Goal: Information Seeking & Learning: Learn about a topic

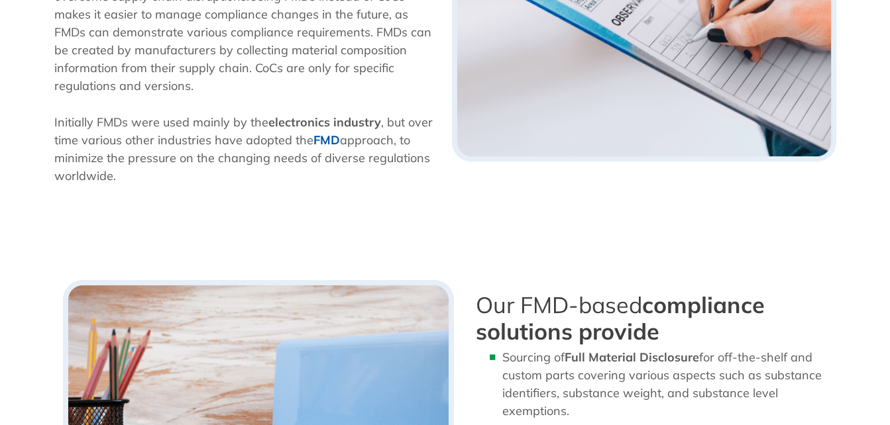
scroll to position [568, 0]
click at [324, 144] on b "FMD" at bounding box center [326, 139] width 26 height 15
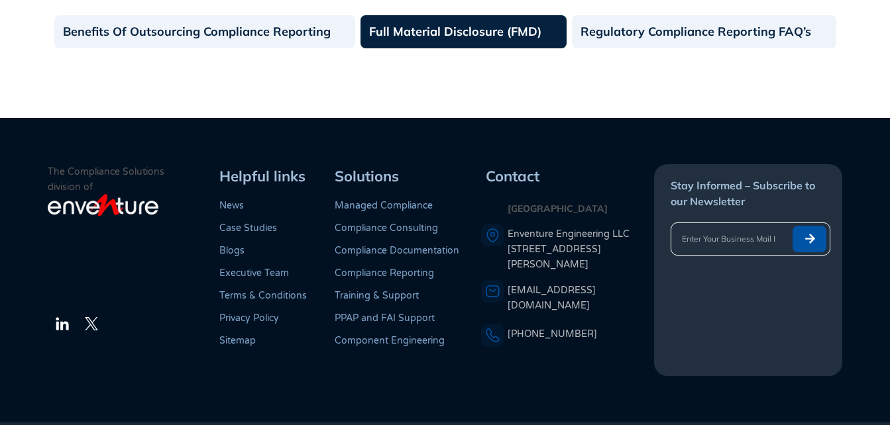
scroll to position [1689, 0]
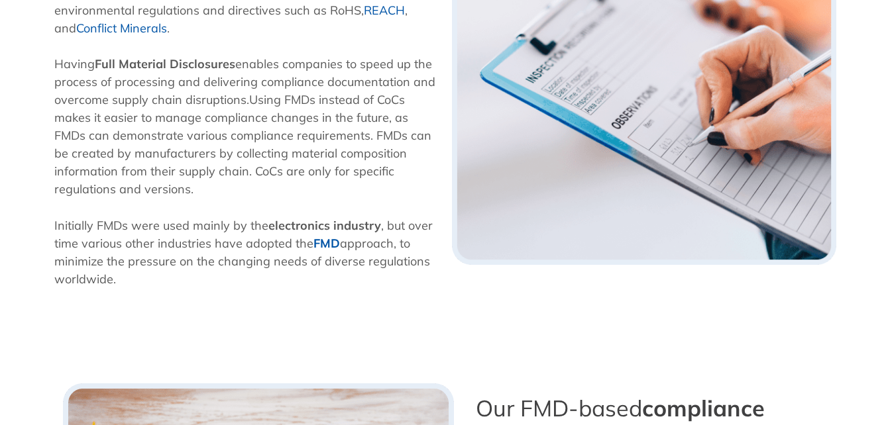
scroll to position [596, 0]
